Goal: Task Accomplishment & Management: Use online tool/utility

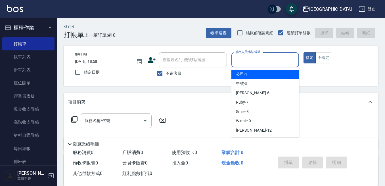
click at [242, 63] on input "服務人員姓名/編號" at bounding box center [265, 60] width 63 height 10
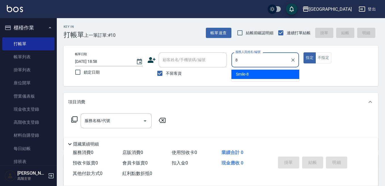
type input "8"
type button "true"
type input "Smile-8"
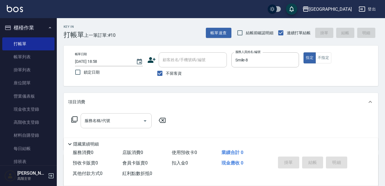
click at [104, 116] on div "服務名稱/代號 服務名稱/代號" at bounding box center [221, 130] width 314 height 39
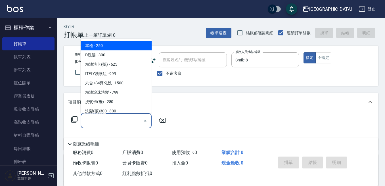
click at [92, 123] on input "服務名稱/代號" at bounding box center [111, 121] width 57 height 10
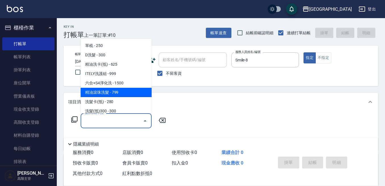
click at [115, 90] on span "精油滾珠洗髮 - 799" at bounding box center [116, 92] width 71 height 9
type input "精油滾珠洗髮(220)"
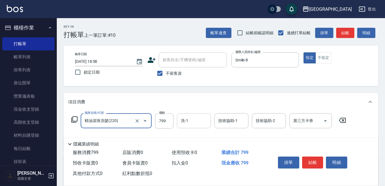
click at [182, 119] on input "洗-1" at bounding box center [193, 121] width 29 height 10
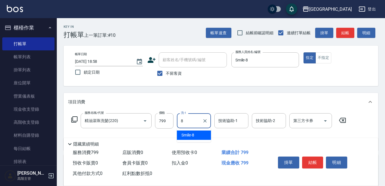
type input "Smile-8"
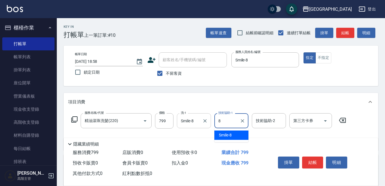
type input "Smile-8"
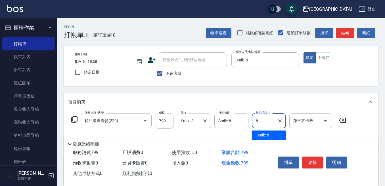
type input "Smile-8"
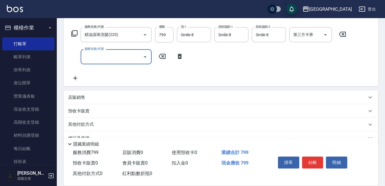
scroll to position [100, 0]
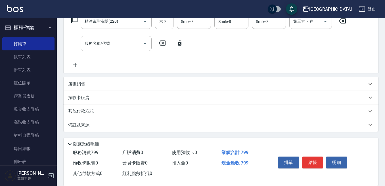
click at [77, 111] on p "其他付款方式" at bounding box center [82, 111] width 28 height 6
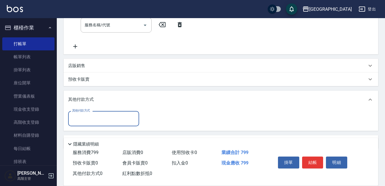
scroll to position [128, 0]
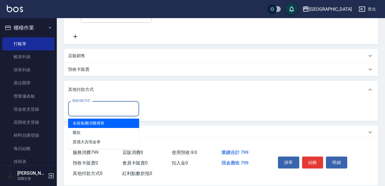
click at [77, 109] on input "其他付款方式" at bounding box center [104, 109] width 66 height 10
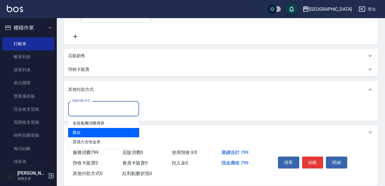
click at [83, 131] on span "匯款" at bounding box center [103, 132] width 71 height 9
type input "匯款"
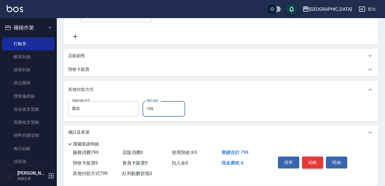
type input "799"
click at [308, 157] on button "結帳" at bounding box center [312, 163] width 21 height 12
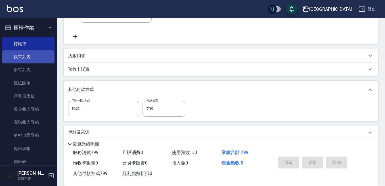
type input "[DATE] 19:35"
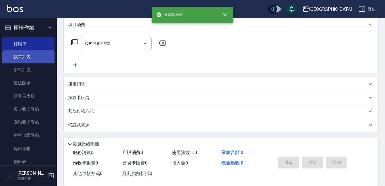
scroll to position [0, 0]
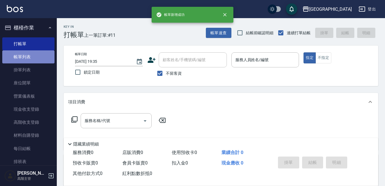
click at [33, 55] on link "帳單列表" at bounding box center [28, 56] width 52 height 13
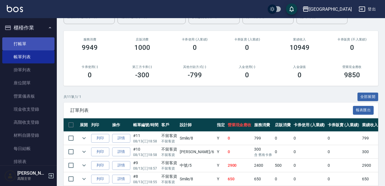
click at [28, 46] on link "打帳單" at bounding box center [28, 43] width 52 height 13
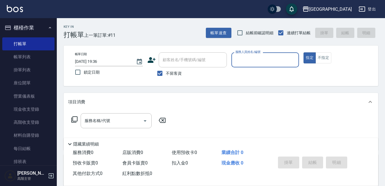
click at [248, 59] on input "服務人員姓名/編號" at bounding box center [265, 60] width 63 height 10
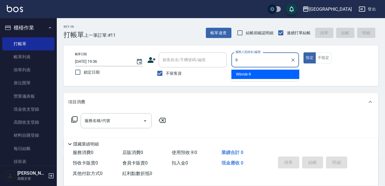
type input "9"
type button "true"
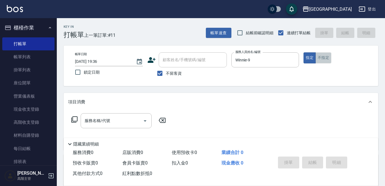
click at [323, 56] on button "不指定" at bounding box center [323, 57] width 16 height 11
click at [252, 61] on input "Winnie-9" at bounding box center [261, 60] width 54 height 10
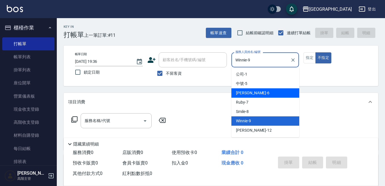
drag, startPoint x: 247, startPoint y: 95, endPoint x: 260, endPoint y: 87, distance: 16.1
click at [247, 95] on span "[PERSON_NAME] -6" at bounding box center [252, 93] width 33 height 6
type input "[PERSON_NAME]-6"
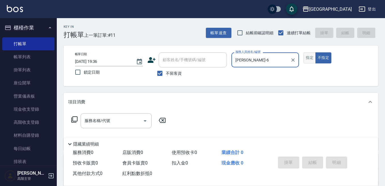
click at [313, 56] on button "指定" at bounding box center [309, 57] width 12 height 11
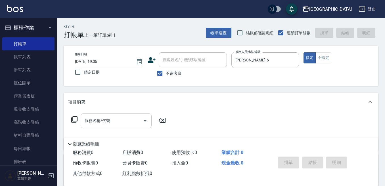
click at [123, 123] on input "服務名稱/代號" at bounding box center [111, 121] width 57 height 10
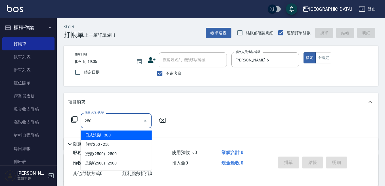
type input "日式洗髮(250)"
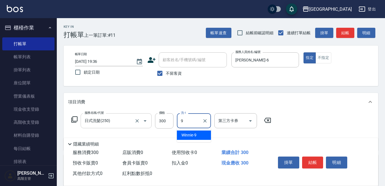
type input "Winnie-9"
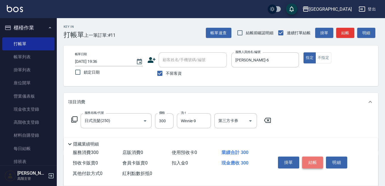
drag, startPoint x: 309, startPoint y: 161, endPoint x: 304, endPoint y: 163, distance: 4.5
click at [308, 161] on button "結帳" at bounding box center [312, 163] width 21 height 12
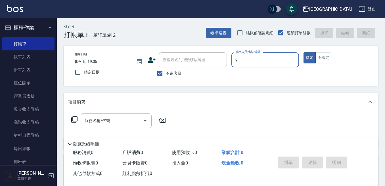
type input "Winnie-9"
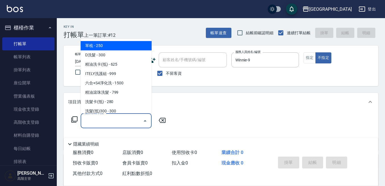
click at [111, 125] on input "服務名稱/代號" at bounding box center [111, 121] width 57 height 10
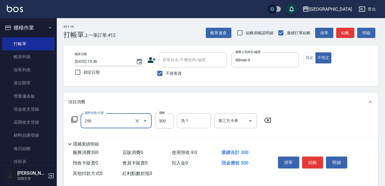
type input "日式洗髮(250)"
type input "380"
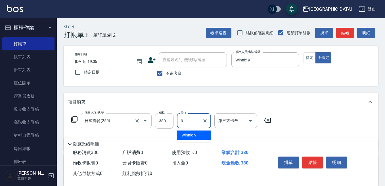
type input "Winnie-9"
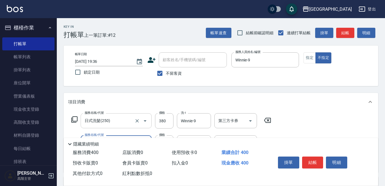
type input "潤絲精(800)"
type input "Winnie-9"
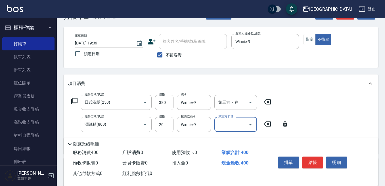
scroll to position [28, 0]
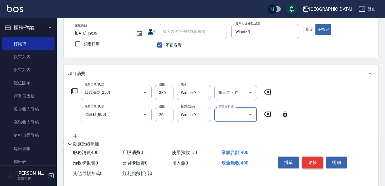
click at [311, 158] on button "結帳" at bounding box center [312, 163] width 21 height 12
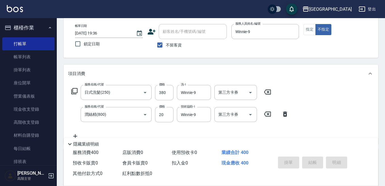
type input "[DATE] 19:58"
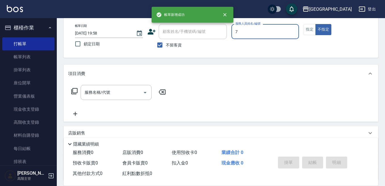
type input "7"
type button "false"
type input "Ruby-7"
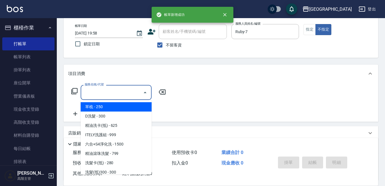
click at [119, 96] on input "服務名稱/代號" at bounding box center [111, 93] width 57 height 10
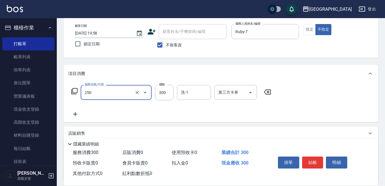
type input "日式洗髮(250)"
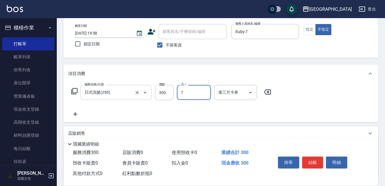
type input "Ruby-7"
click at [309, 165] on button "結帳" at bounding box center [312, 163] width 21 height 12
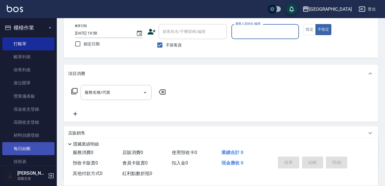
click at [42, 148] on link "每日結帳" at bounding box center [28, 148] width 52 height 13
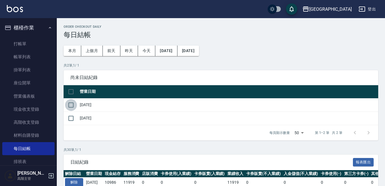
drag, startPoint x: 72, startPoint y: 102, endPoint x: 71, endPoint y: 110, distance: 7.7
click at [71, 105] on input "checkbox" at bounding box center [71, 105] width 12 height 12
checkbox input "true"
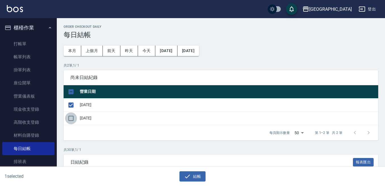
drag, startPoint x: 71, startPoint y: 117, endPoint x: 73, endPoint y: 123, distance: 6.2
click at [72, 119] on input "checkbox" at bounding box center [71, 119] width 12 height 12
checkbox input "true"
click at [187, 174] on icon "button" at bounding box center [187, 176] width 7 height 7
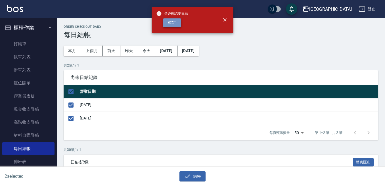
click at [174, 25] on button "確定" at bounding box center [172, 22] width 18 height 9
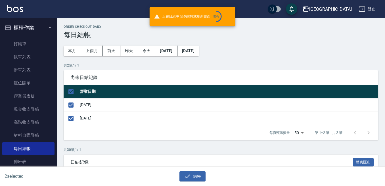
checkbox input "false"
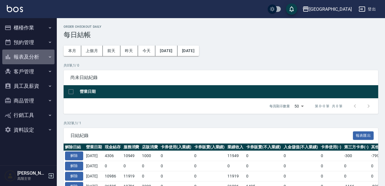
click at [32, 58] on button "報表及分析" at bounding box center [28, 57] width 52 height 15
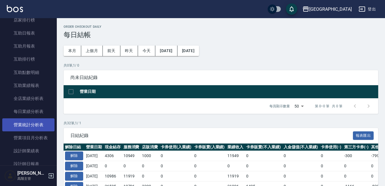
scroll to position [113, 0]
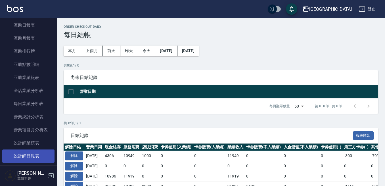
click at [31, 154] on link "設計師日報表" at bounding box center [28, 156] width 52 height 13
